Goal: Check status: Check status

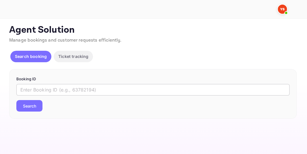
drag, startPoint x: 44, startPoint y: 91, endPoint x: 41, endPoint y: 92, distance: 3.2
click at [44, 91] on input "text" at bounding box center [152, 89] width 273 height 11
paste input "9194430"
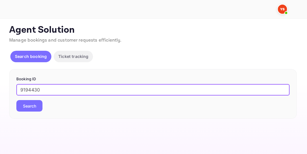
type input "9194430"
click at [32, 103] on button "Search" at bounding box center [29, 105] width 26 height 11
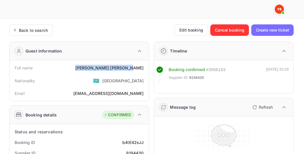
drag, startPoint x: 113, startPoint y: 68, endPoint x: 144, endPoint y: 68, distance: 30.4
click at [144, 68] on div "[PERSON_NAME]" at bounding box center [109, 68] width 68 height 6
copy div "[PERSON_NAME]"
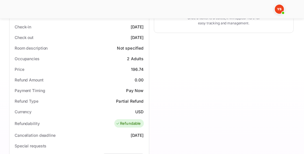
scroll to position [164, 0]
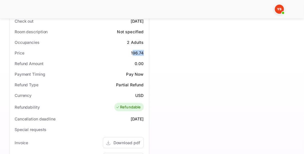
drag, startPoint x: 132, startPoint y: 53, endPoint x: 143, endPoint y: 53, distance: 10.6
click at [143, 53] on div "196.74" at bounding box center [137, 53] width 13 height 6
drag, startPoint x: 130, startPoint y: 52, endPoint x: 143, endPoint y: 52, distance: 13.2
click at [143, 52] on div "Price 196.74" at bounding box center [79, 53] width 135 height 11
copy div "196.74"
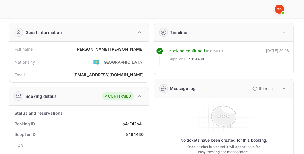
scroll to position [0, 0]
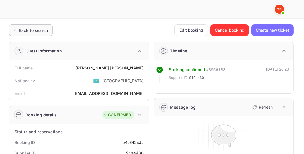
click at [30, 31] on div "Back to search" at bounding box center [33, 30] width 29 height 6
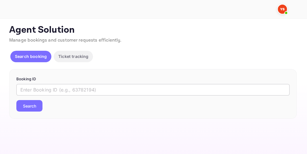
click at [48, 87] on input "text" at bounding box center [152, 89] width 273 height 11
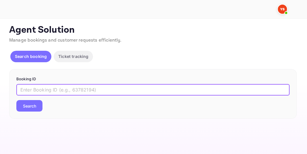
paste input "8992976"
type input "8992976"
click at [35, 103] on button "Search" at bounding box center [29, 105] width 26 height 11
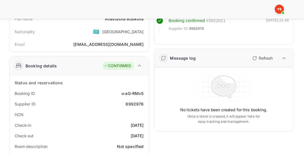
scroll to position [33, 0]
